Goal: Book appointment/travel/reservation

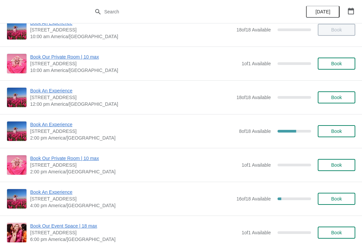
scroll to position [66, 0]
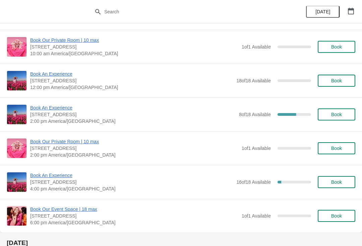
click at [45, 110] on span "Book An Experience" at bounding box center [133, 108] width 206 height 7
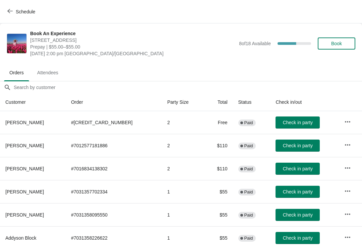
click at [342, 147] on button "button" at bounding box center [348, 145] width 12 height 12
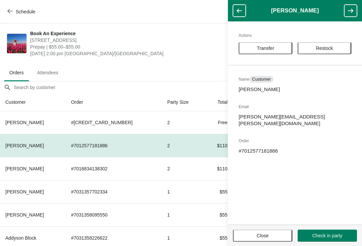
click at [274, 47] on span "Transfer" at bounding box center [265, 48] width 17 height 5
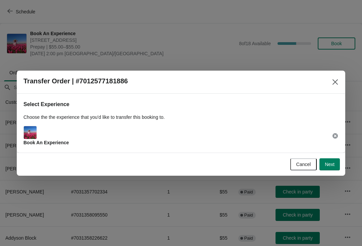
click at [336, 168] on button "Next" at bounding box center [330, 165] width 20 height 12
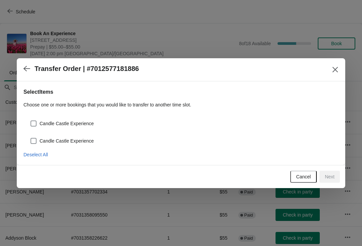
click at [60, 132] on div "Candle Castle Experience" at bounding box center [180, 138] width 315 height 15
click at [65, 143] on span "Candle Castle Experience" at bounding box center [67, 141] width 54 height 7
click at [31, 138] on input "Candle Castle Experience" at bounding box center [31, 138] width 0 height 0
checkbox input "true"
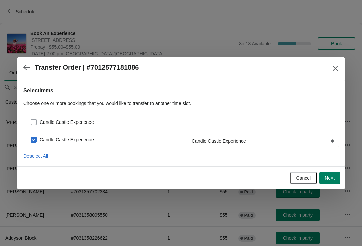
click at [69, 125] on span "Candle Castle Experience" at bounding box center [67, 122] width 54 height 7
click at [31, 120] on input "Candle Castle Experience" at bounding box center [31, 119] width 0 height 0
checkbox input "true"
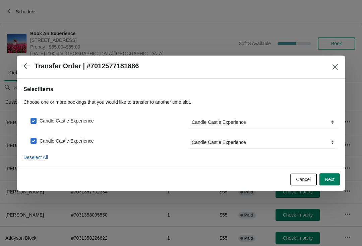
click at [330, 182] on span "Next" at bounding box center [330, 179] width 10 height 5
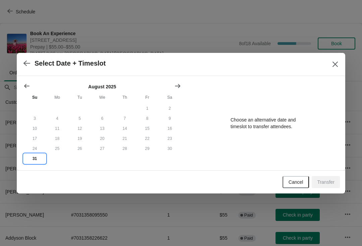
click at [35, 160] on button "31" at bounding box center [34, 159] width 22 height 10
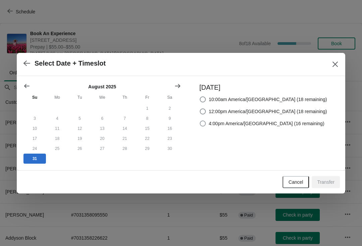
click at [294, 126] on span "4:00pm America/[GEOGRAPHIC_DATA] (16 remaining)" at bounding box center [267, 123] width 116 height 7
click at [200, 121] on input "4:00pm America/[GEOGRAPHIC_DATA] (16 remaining)" at bounding box center [200, 121] width 0 height 0
radio input "true"
click at [330, 184] on span "Transfer" at bounding box center [325, 182] width 17 height 5
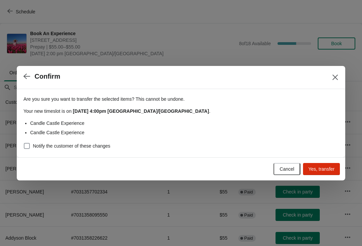
click at [92, 145] on span "Notify the customer of these changes" at bounding box center [71, 146] width 77 height 7
click at [24, 144] on input "Notify the customer of these changes" at bounding box center [24, 143] width 0 height 0
checkbox input "true"
click at [330, 170] on span "Yes, transfer" at bounding box center [322, 169] width 26 height 5
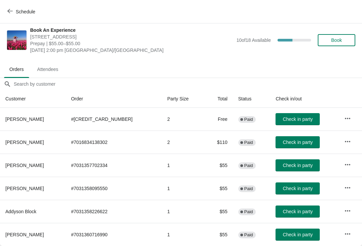
scroll to position [3, 0]
